Goal: Task Accomplishment & Management: Complete application form

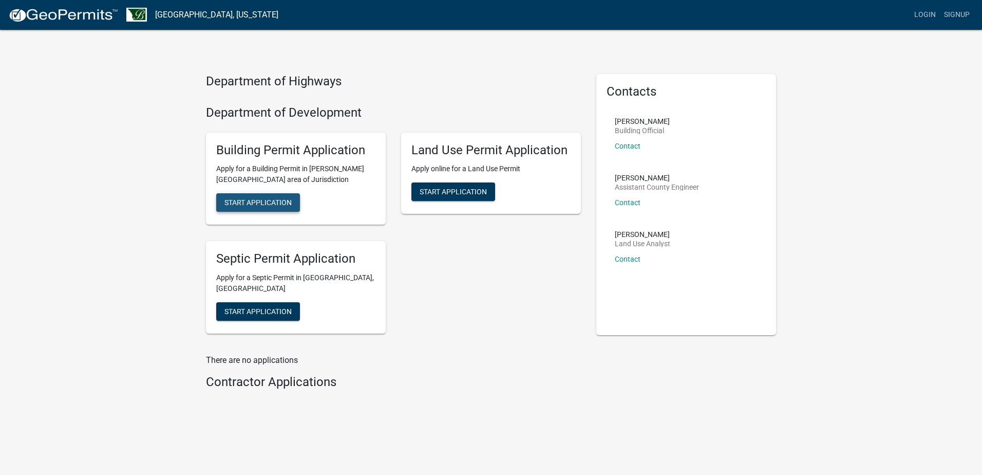
click at [274, 201] on span "Start Application" at bounding box center [257, 202] width 67 height 8
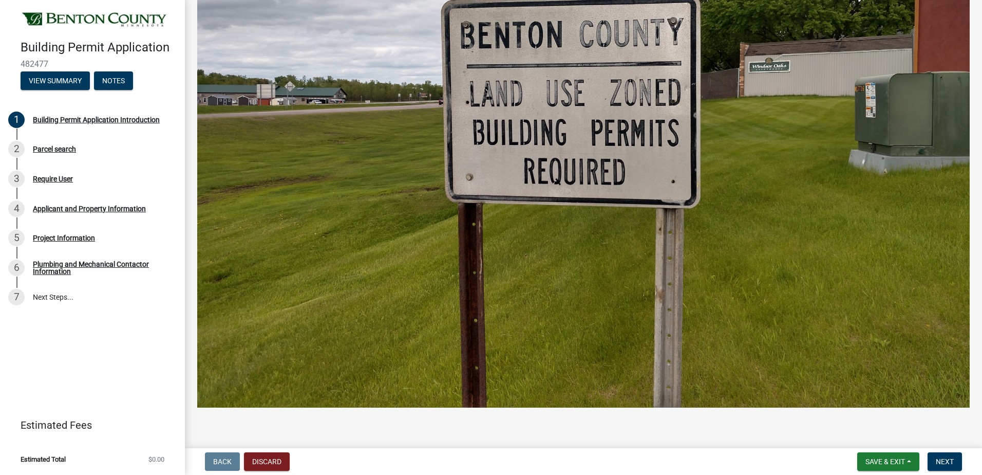
scroll to position [452, 0]
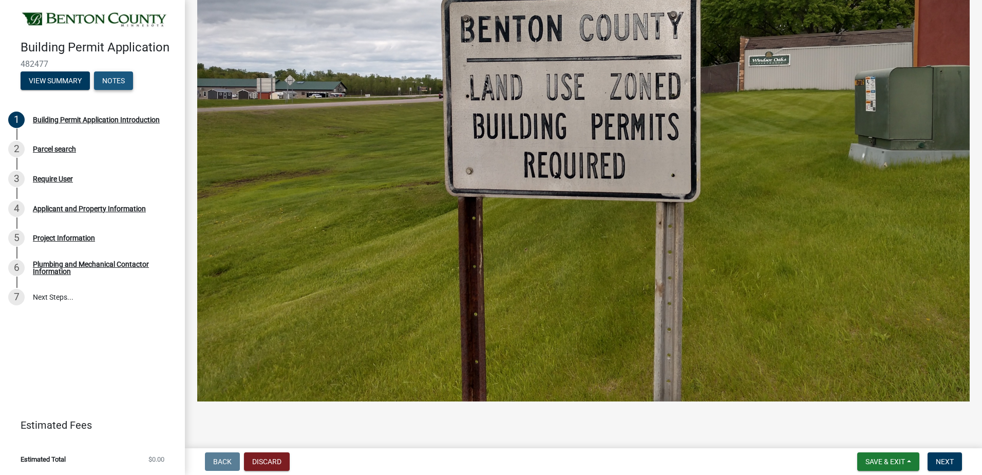
click at [116, 78] on button "Notes" at bounding box center [113, 80] width 39 height 18
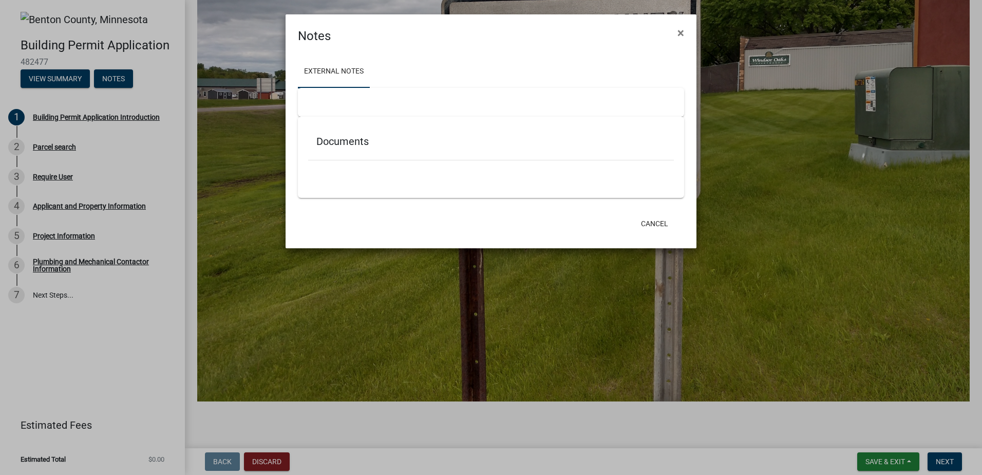
click at [39, 78] on ngb-modal-window "Notes × External Notes Documents Cancel" at bounding box center [491, 237] width 982 height 475
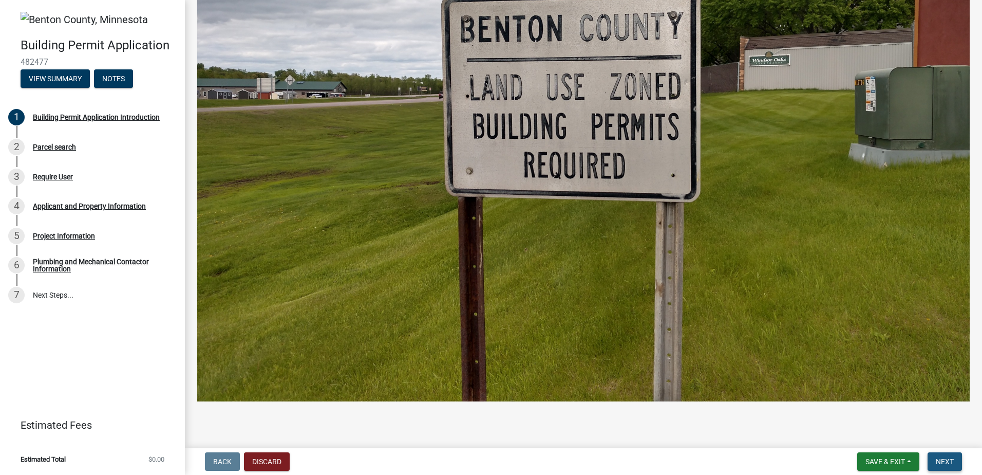
click at [946, 463] on span "Next" at bounding box center [945, 461] width 18 height 8
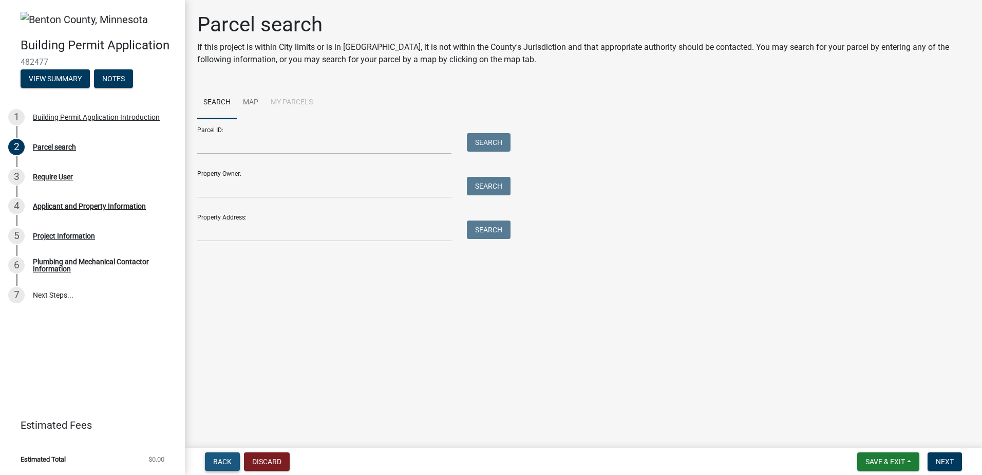
click at [220, 464] on span "Back" at bounding box center [222, 461] width 18 height 8
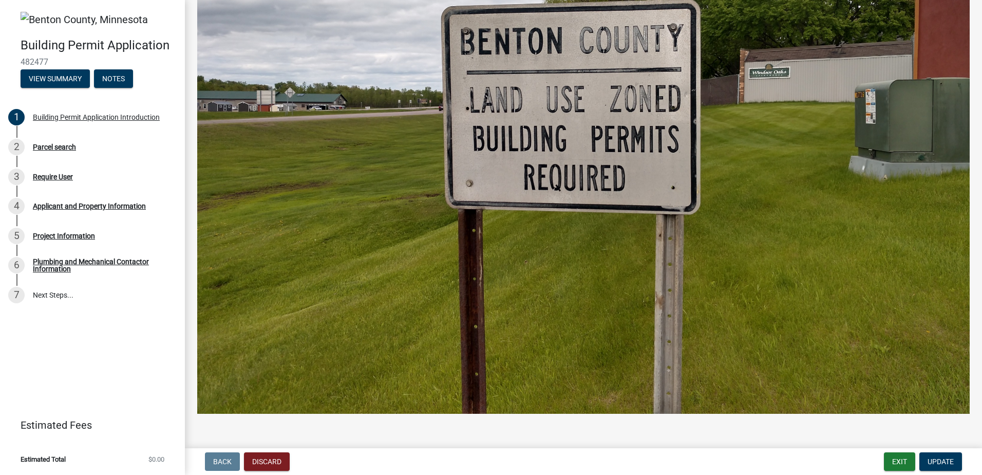
scroll to position [452, 0]
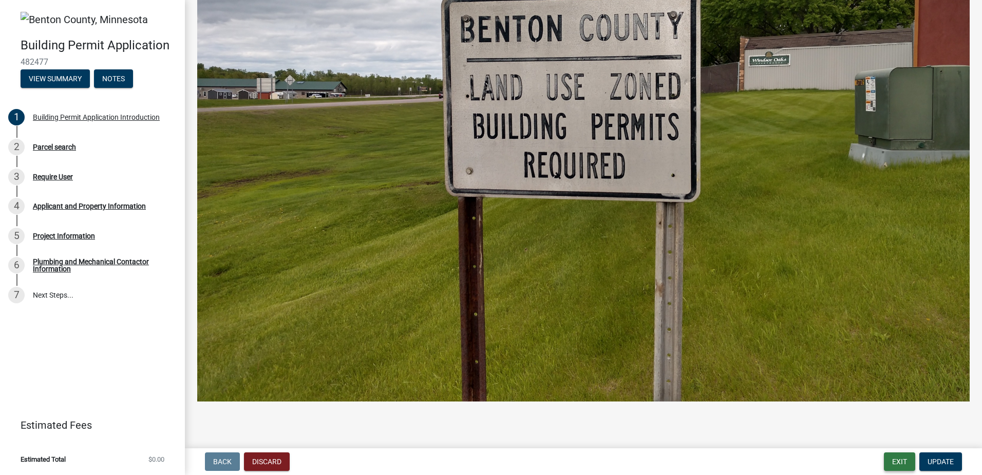
click at [901, 461] on button "Exit" at bounding box center [899, 461] width 31 height 18
